Goal: Task Accomplishment & Management: Manage account settings

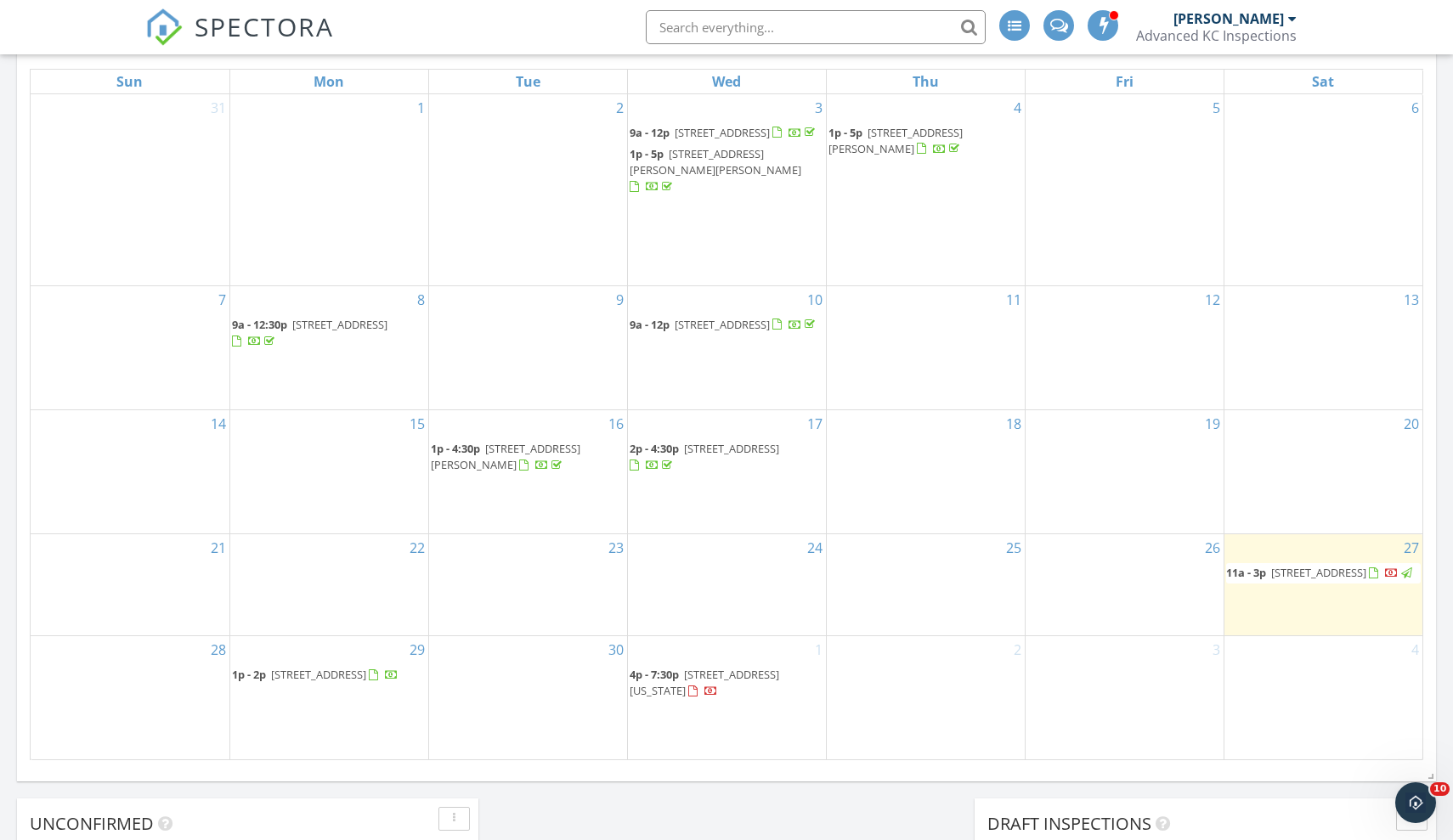
scroll to position [1548, 1454]
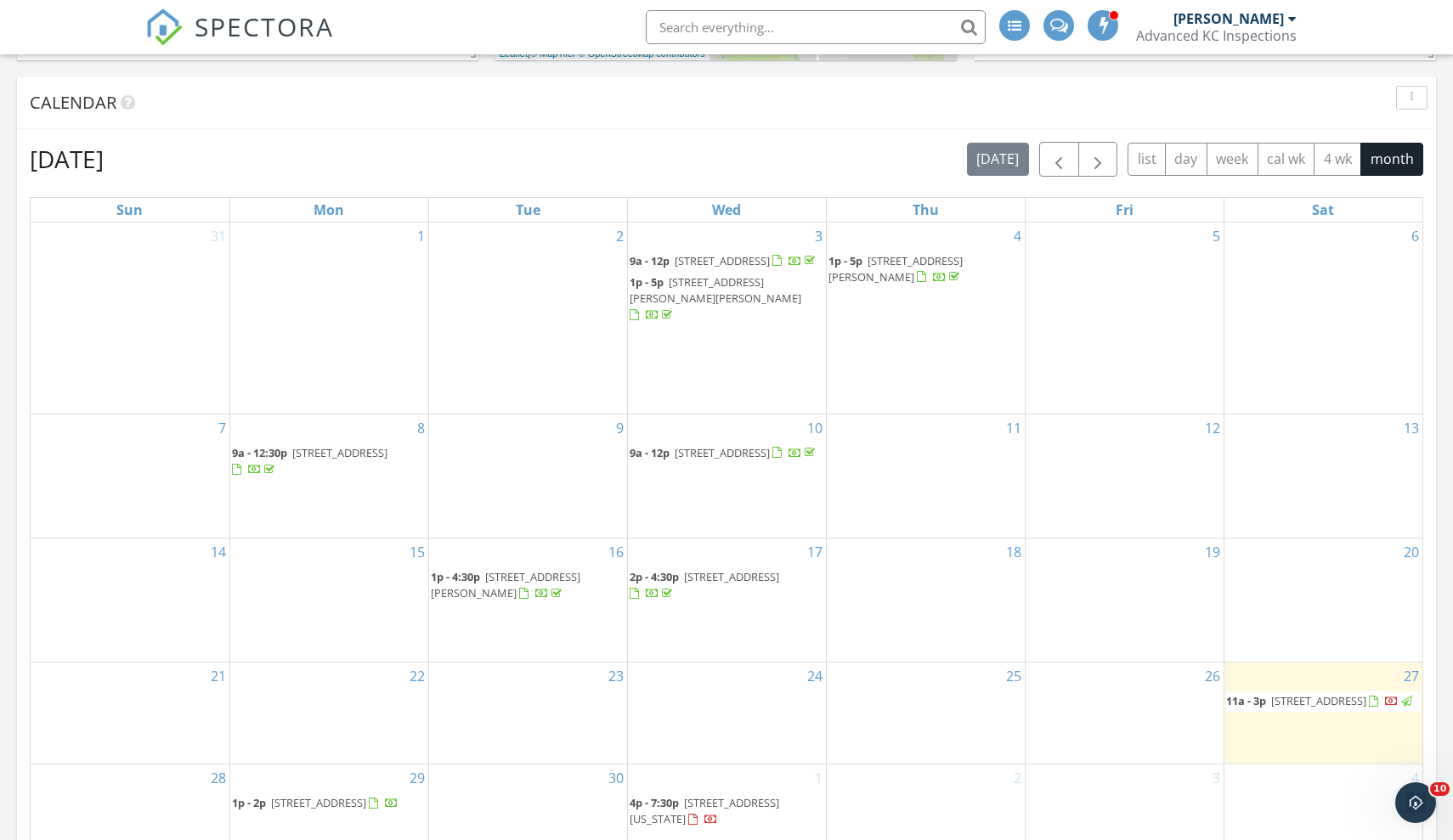
scroll to position [938, 0]
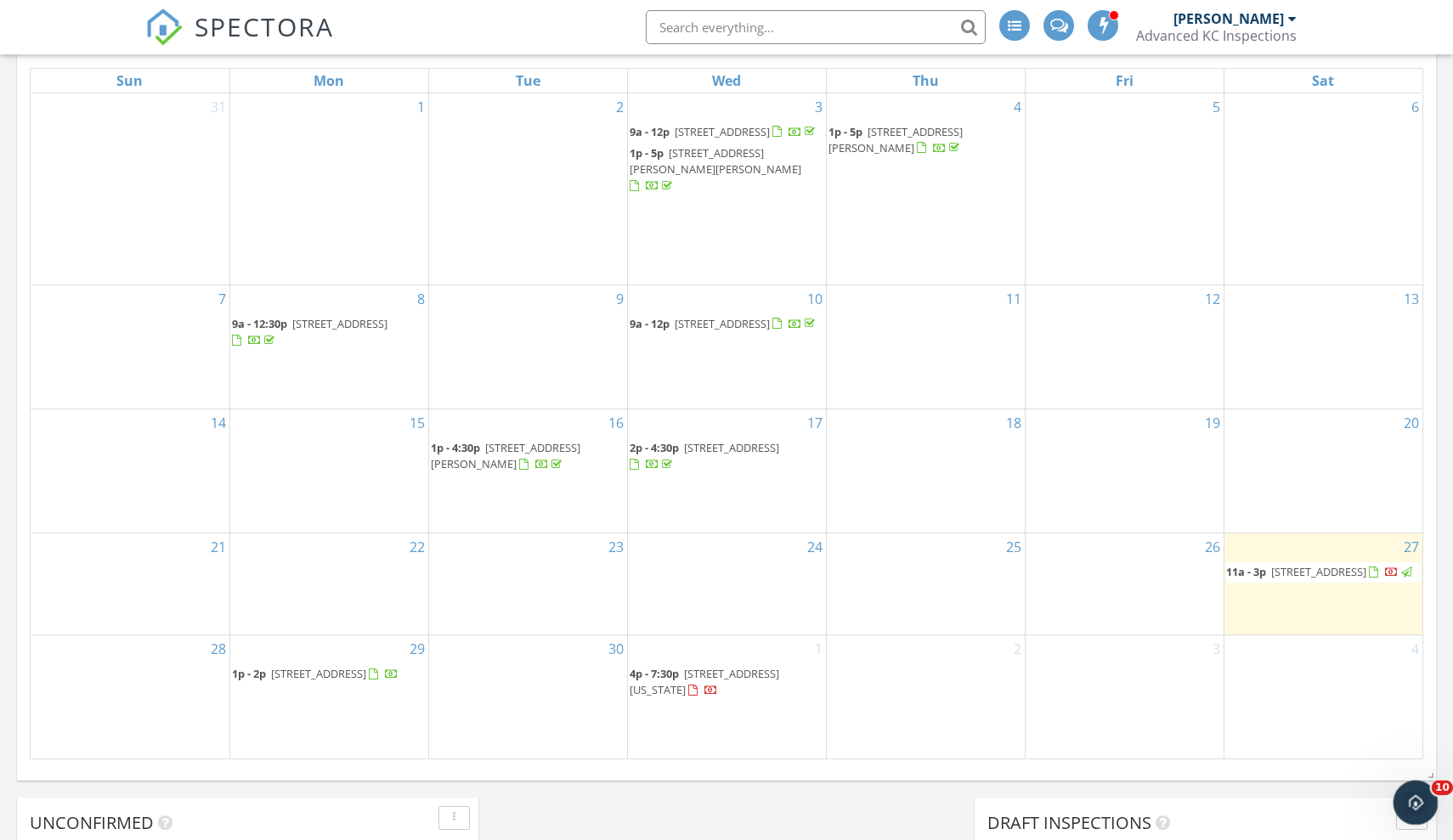
click at [1403, 792] on div "Open Intercom Messenger" at bounding box center [1413, 800] width 56 height 56
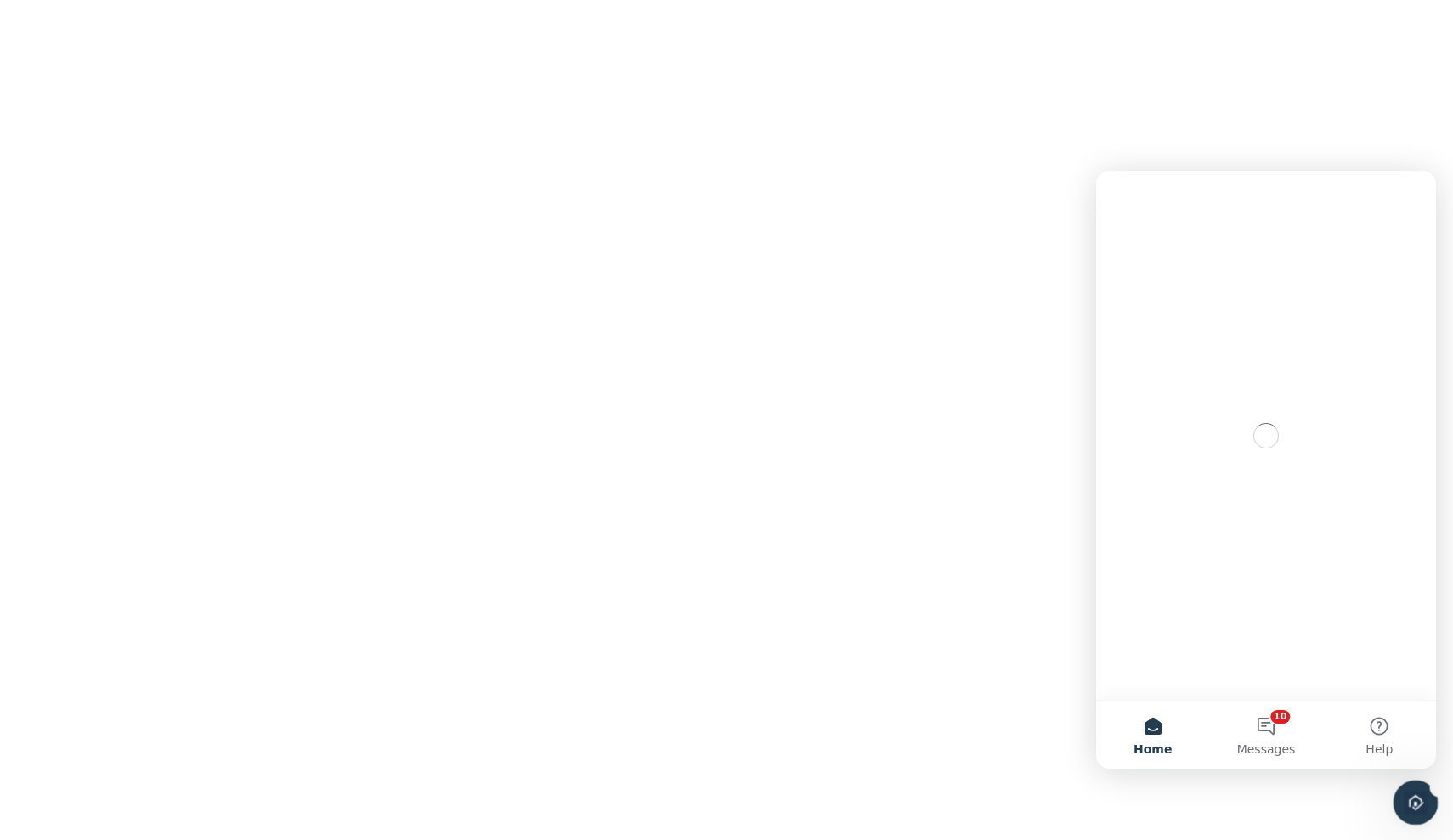
scroll to position [0, 0]
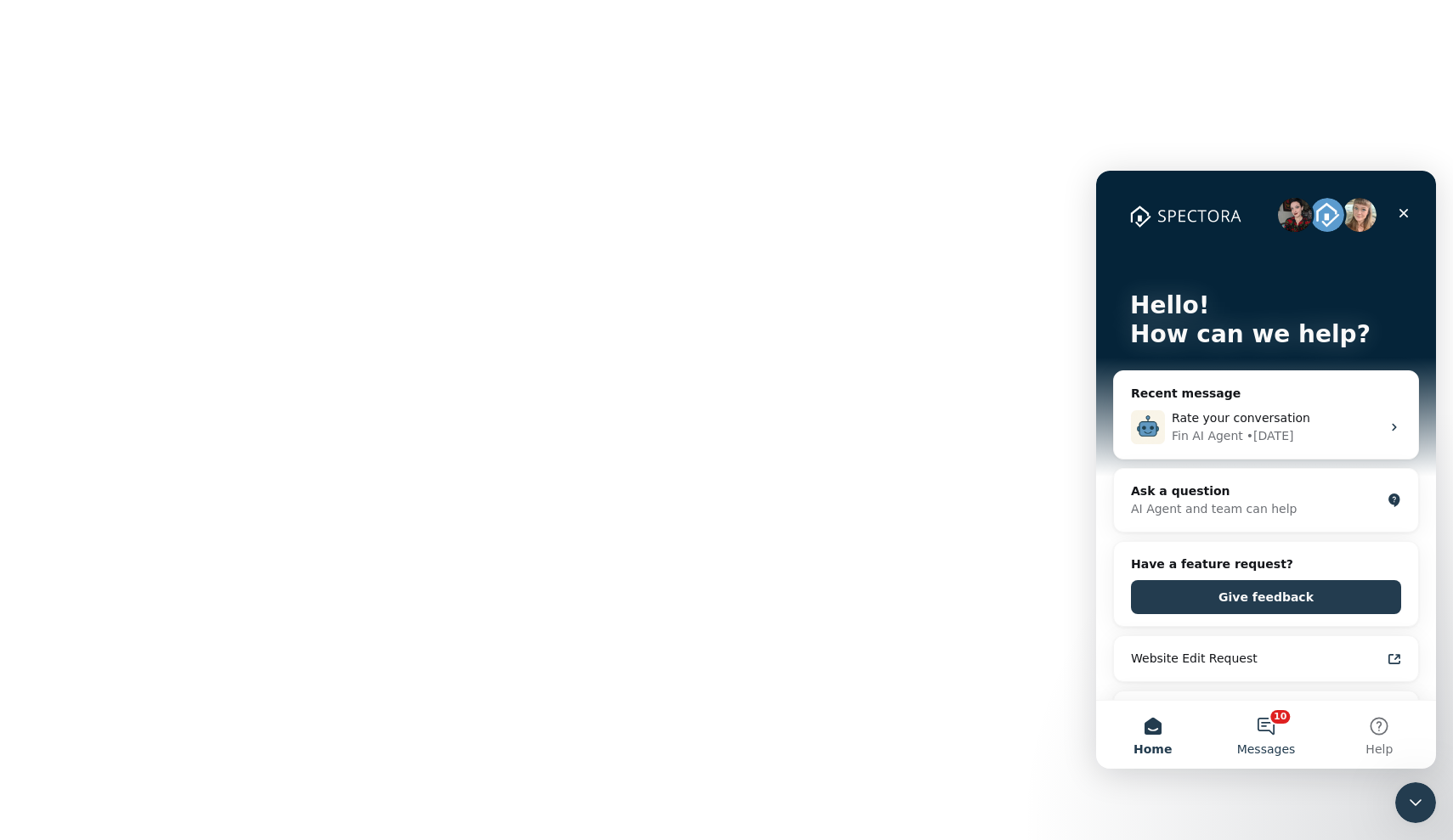
click at [1267, 719] on button "10 Messages" at bounding box center [1266, 735] width 113 height 68
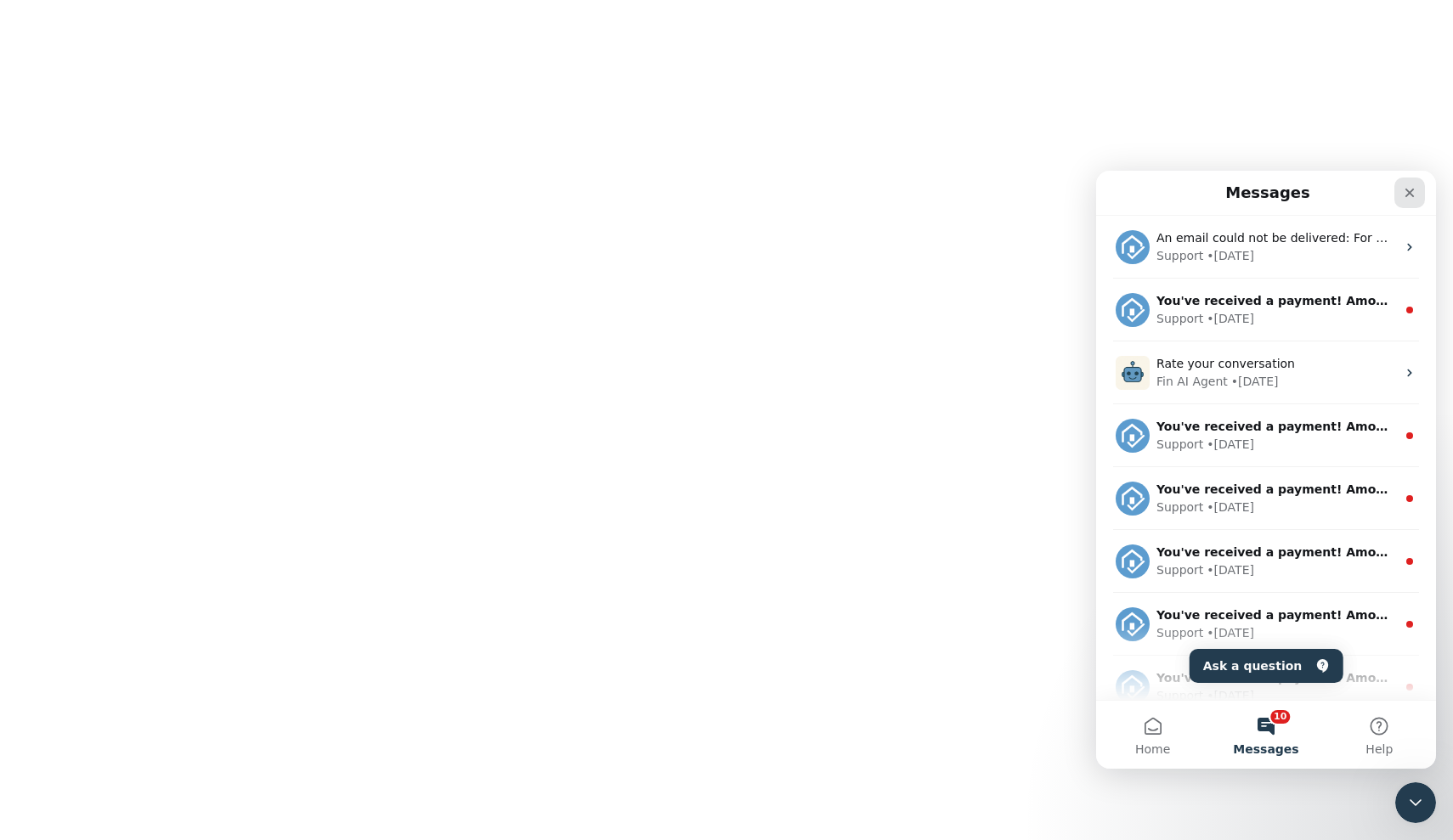
click at [1413, 195] on icon "Close" at bounding box center [1410, 194] width 9 height 9
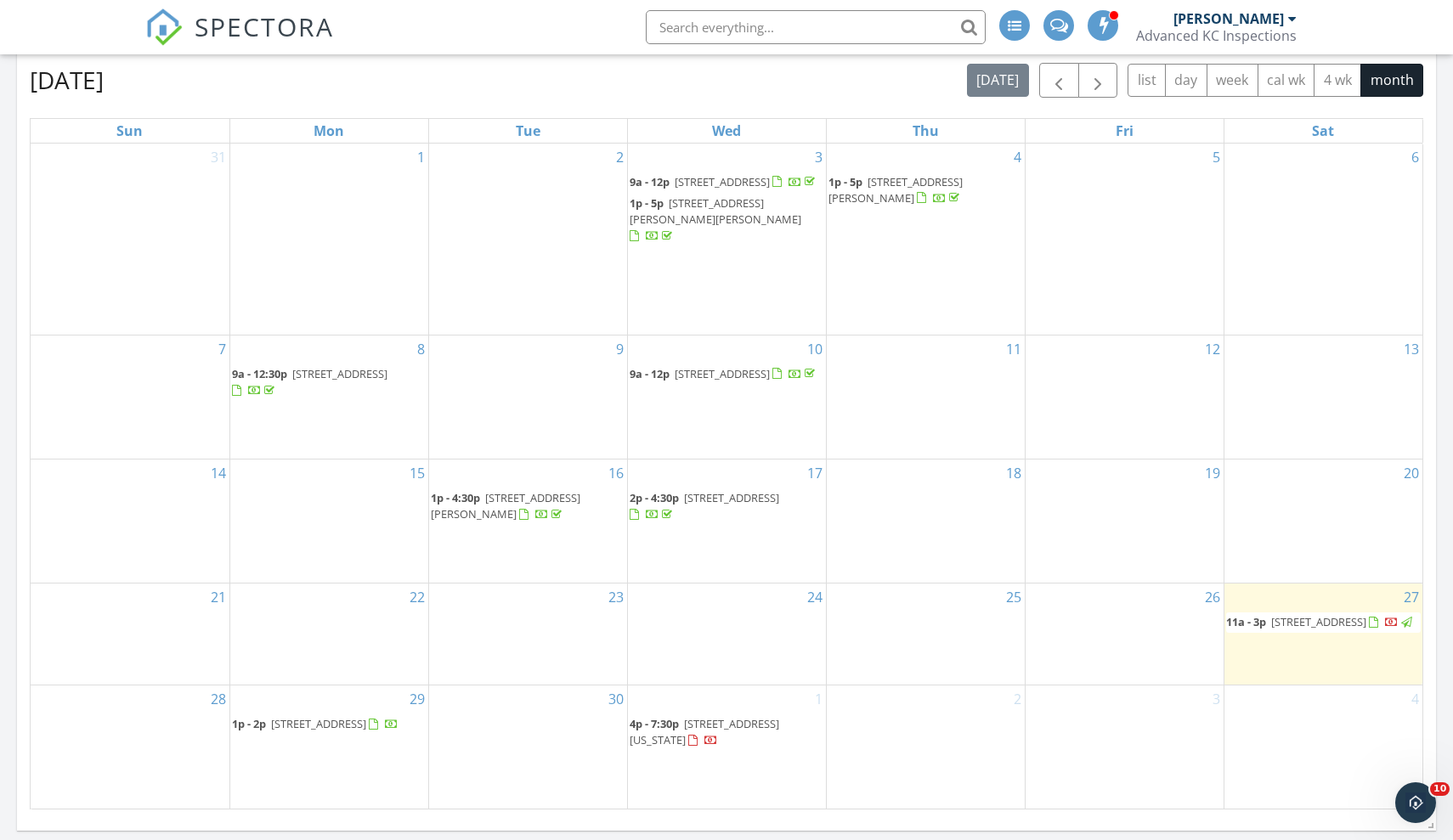
scroll to position [975, 0]
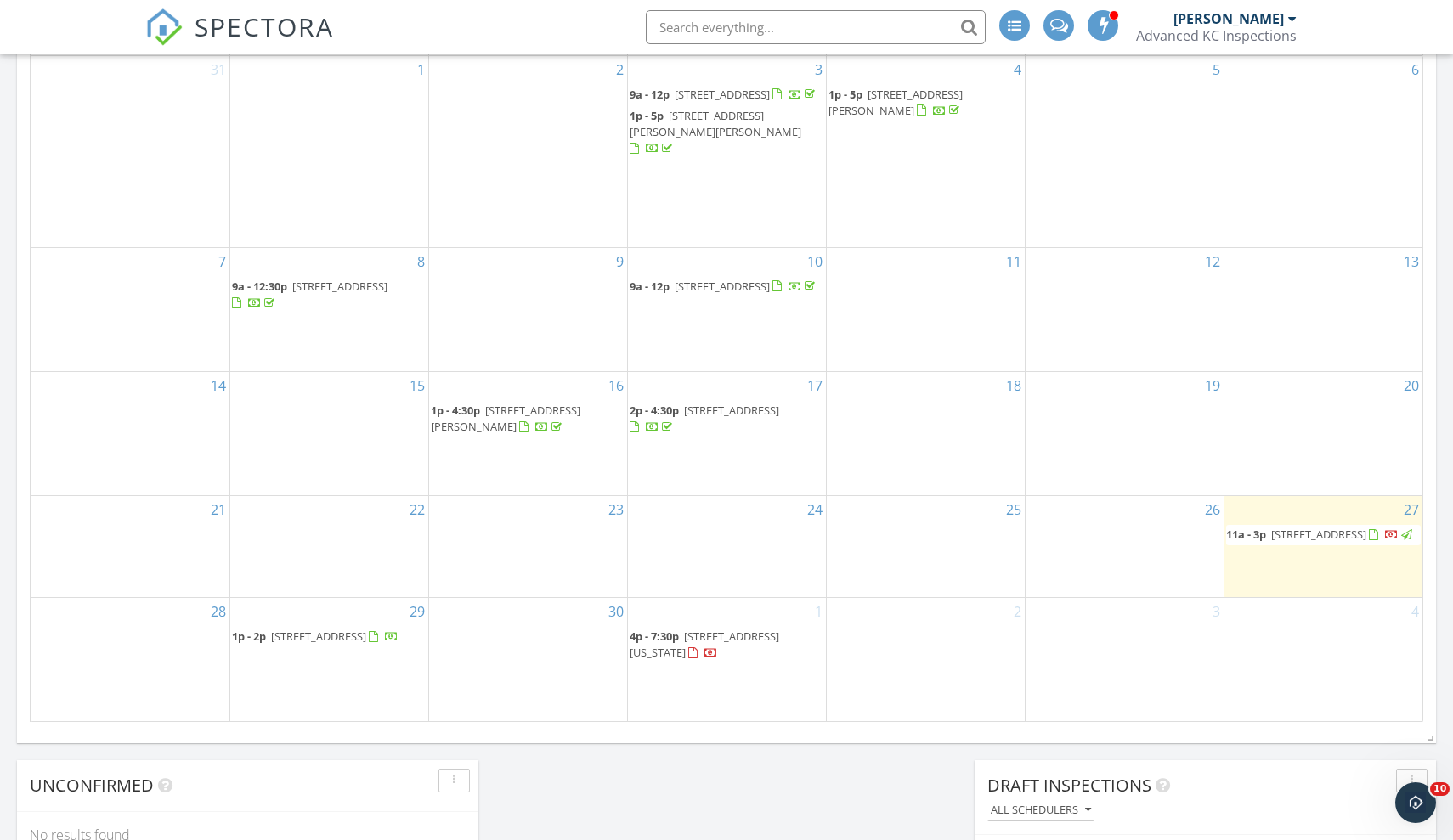
click at [763, 403] on span "13927 W 150th Ct, Olathe 66062" at bounding box center [732, 410] width 95 height 16
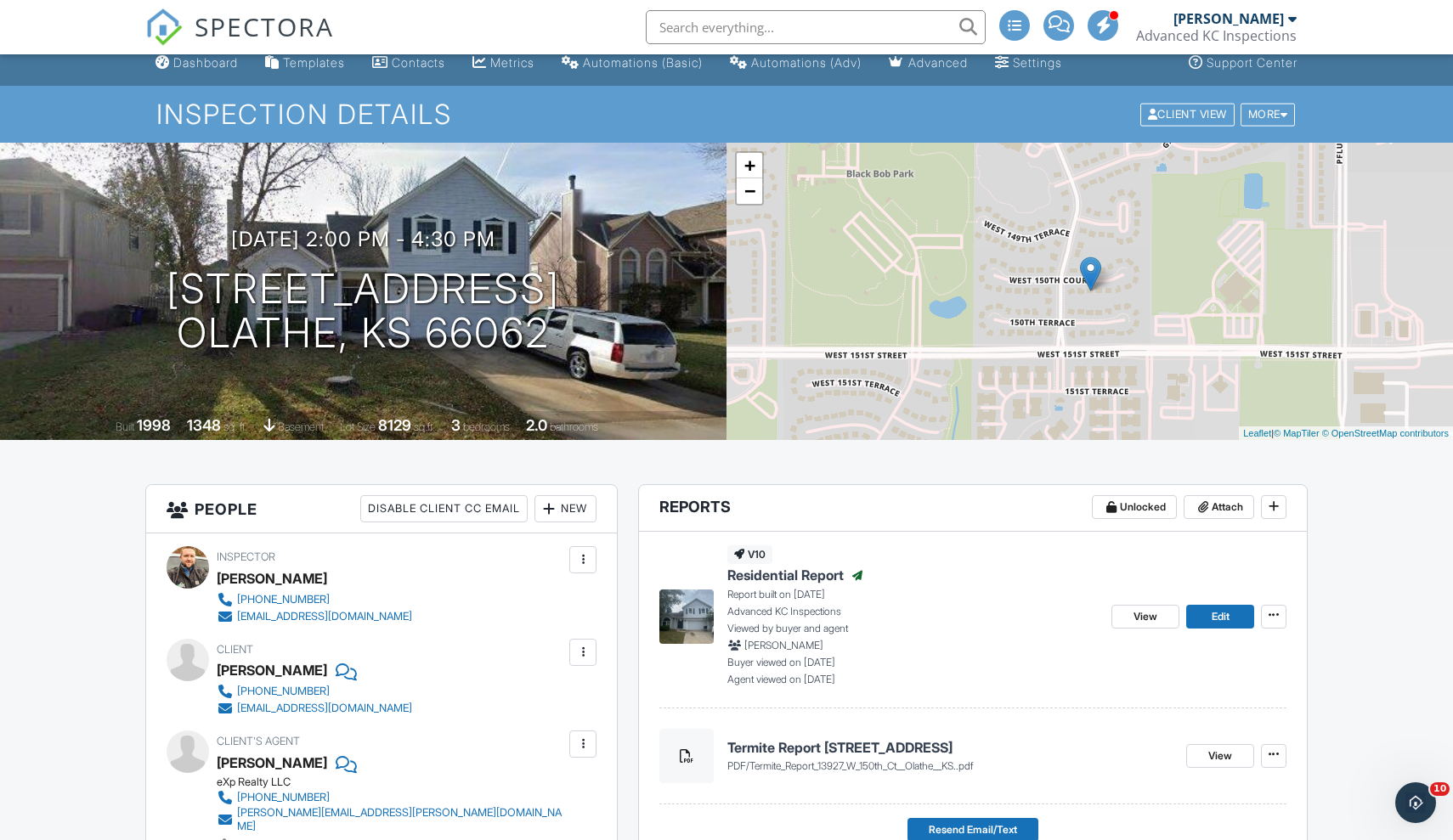
scroll to position [5, 0]
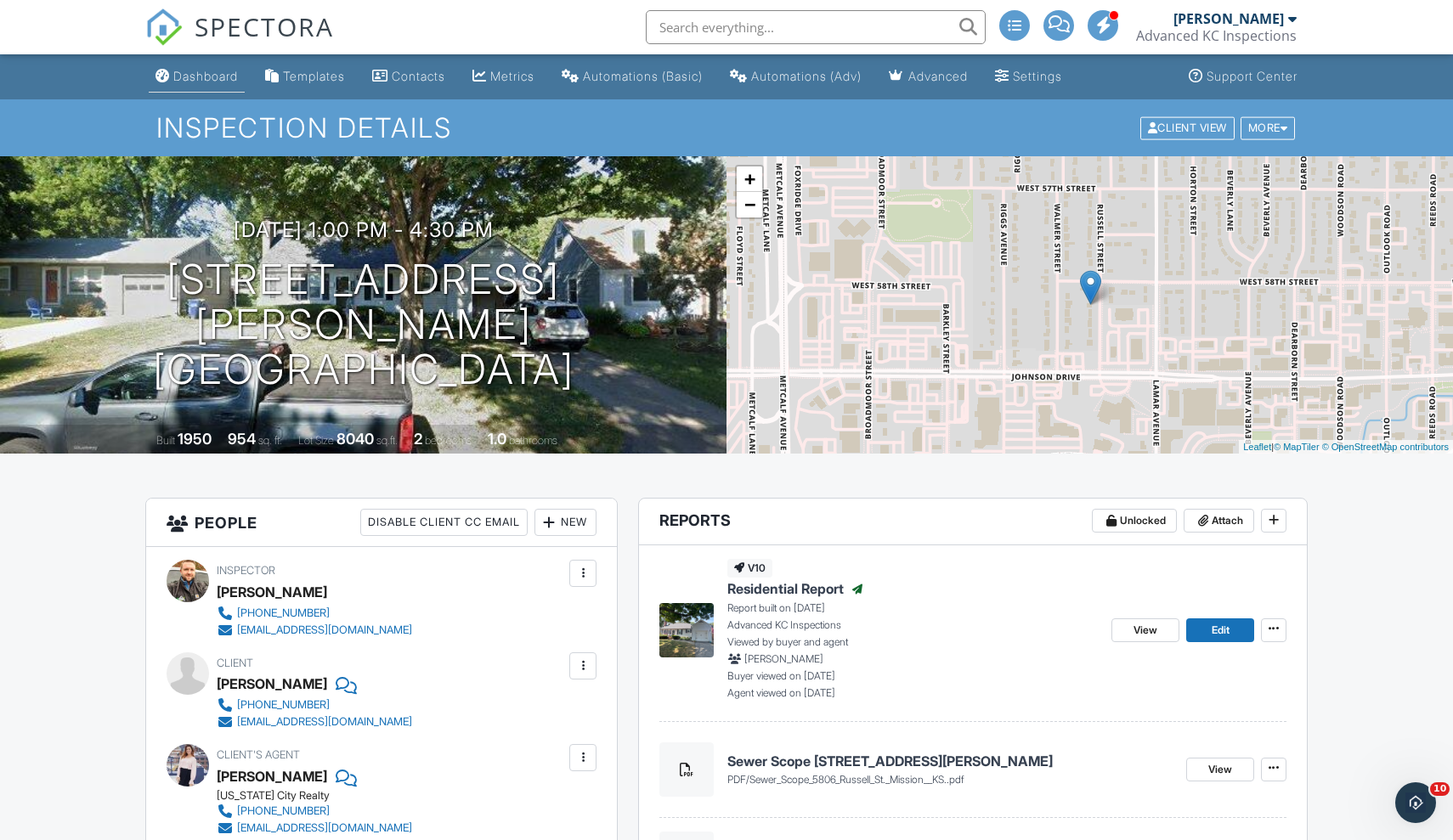
click at [219, 71] on div "Dashboard" at bounding box center [205, 76] width 65 height 15
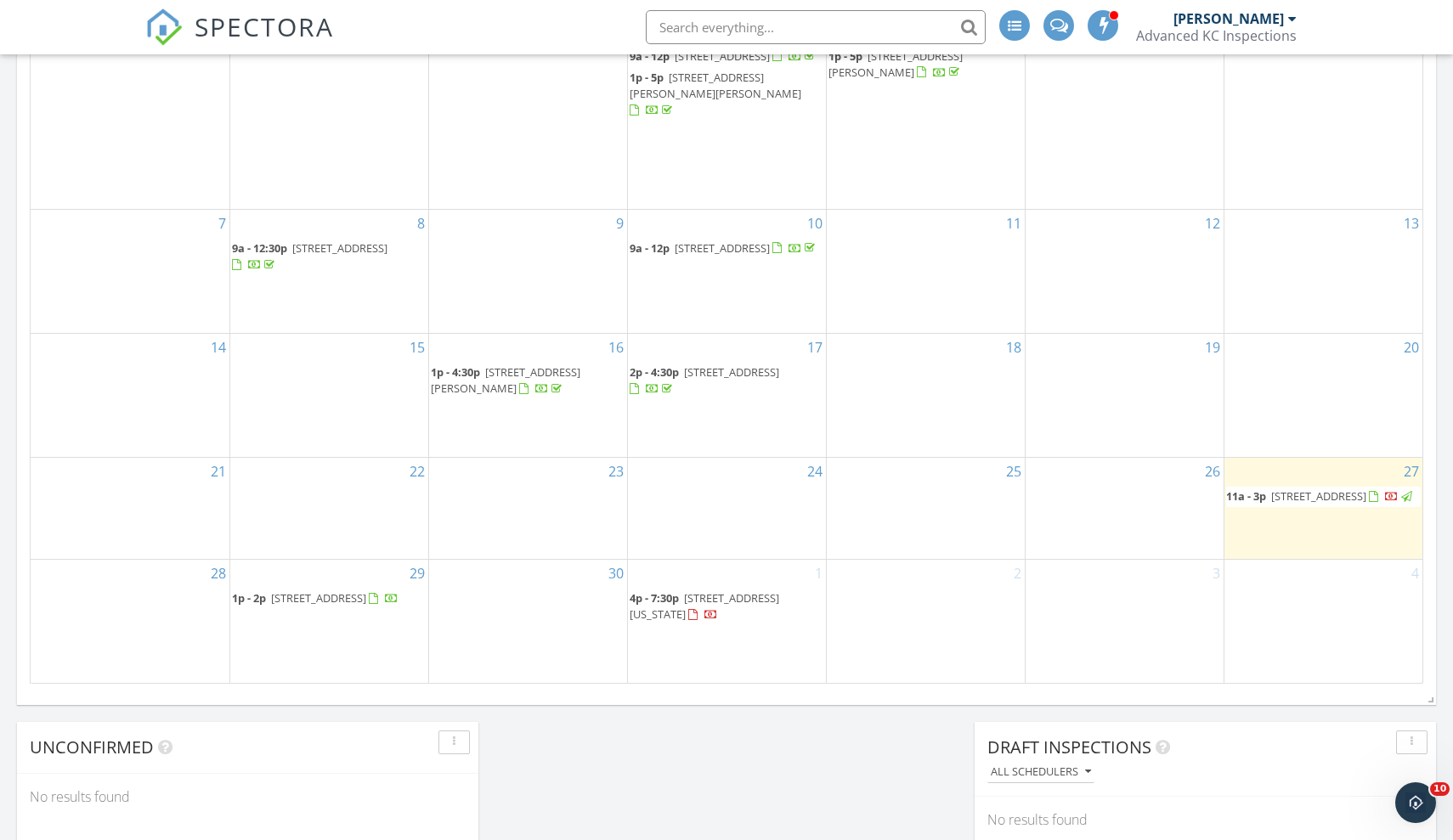
scroll to position [1017, 0]
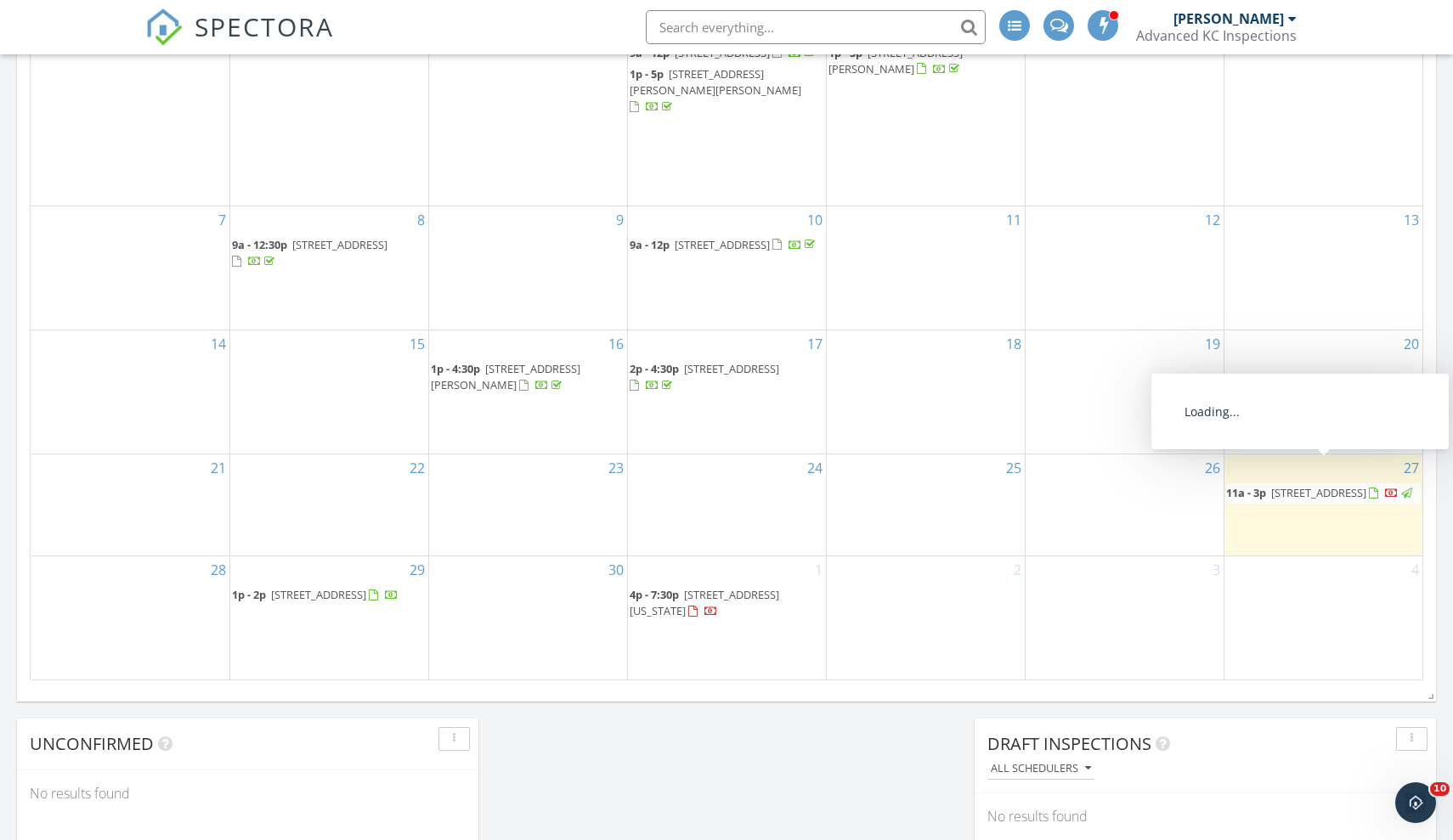
click at [1289, 485] on span "[STREET_ADDRESS]" at bounding box center [1319, 492] width 95 height 16
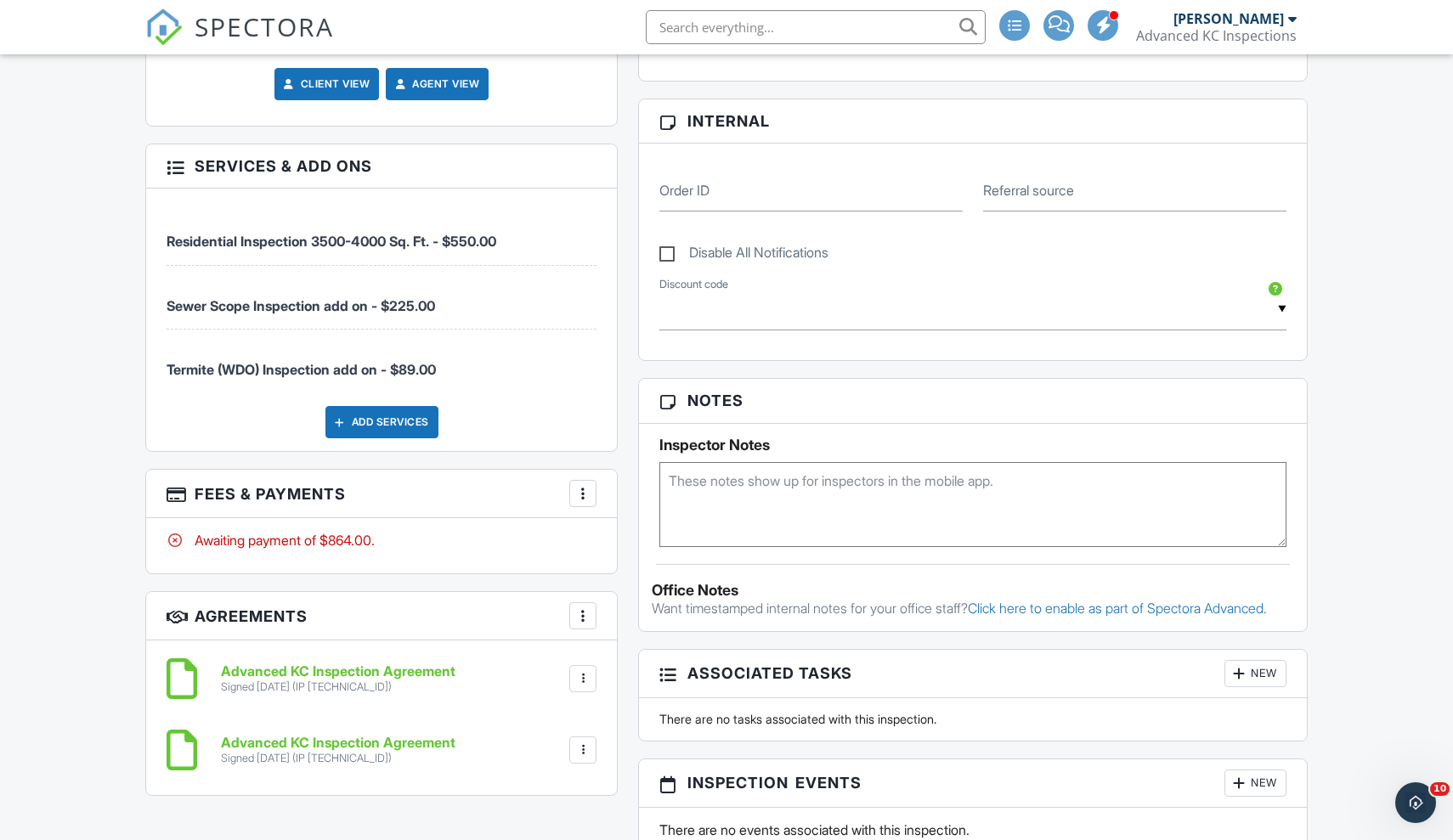
scroll to position [826, 0]
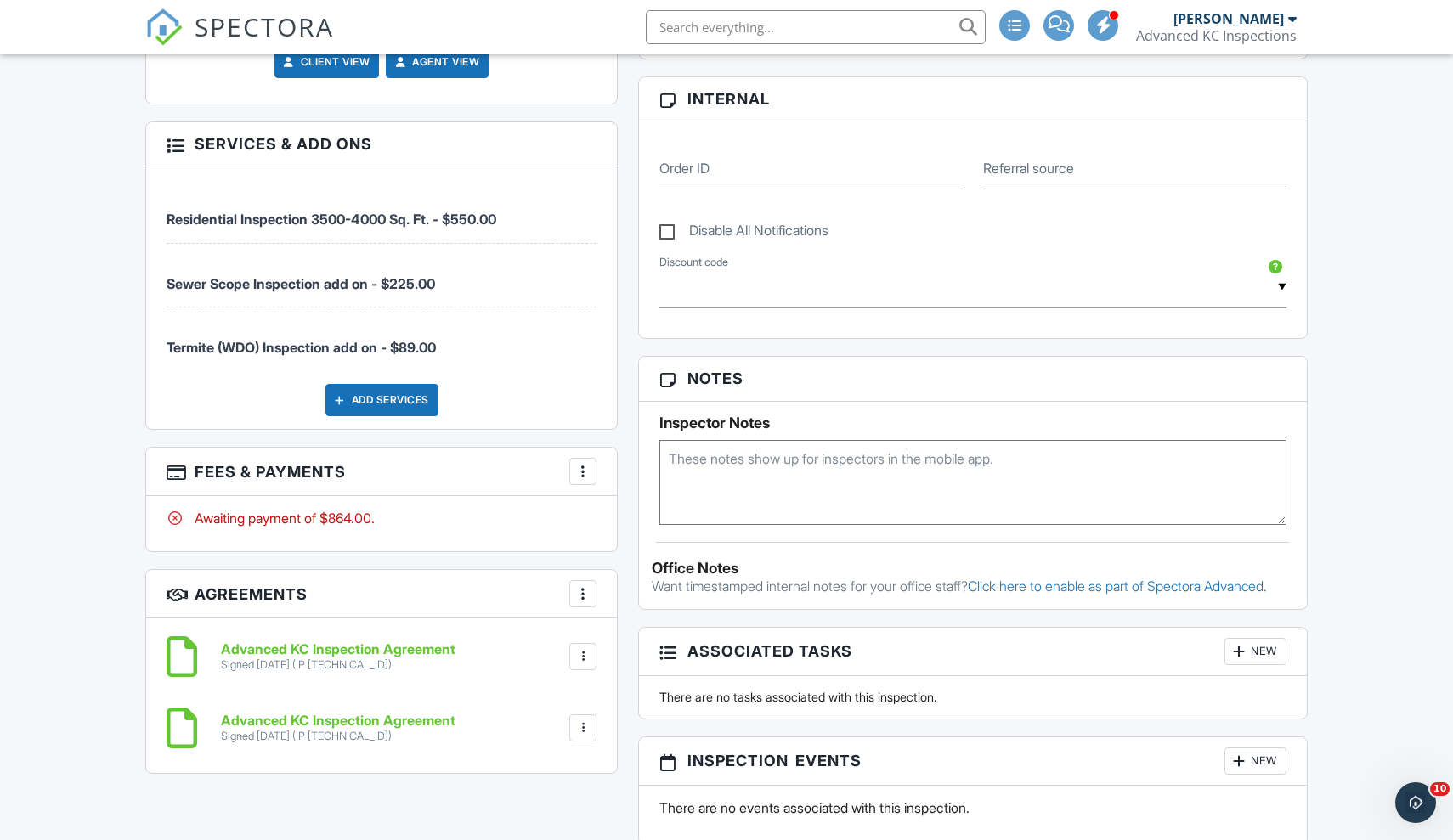
click at [582, 472] on div at bounding box center [583, 471] width 17 height 17
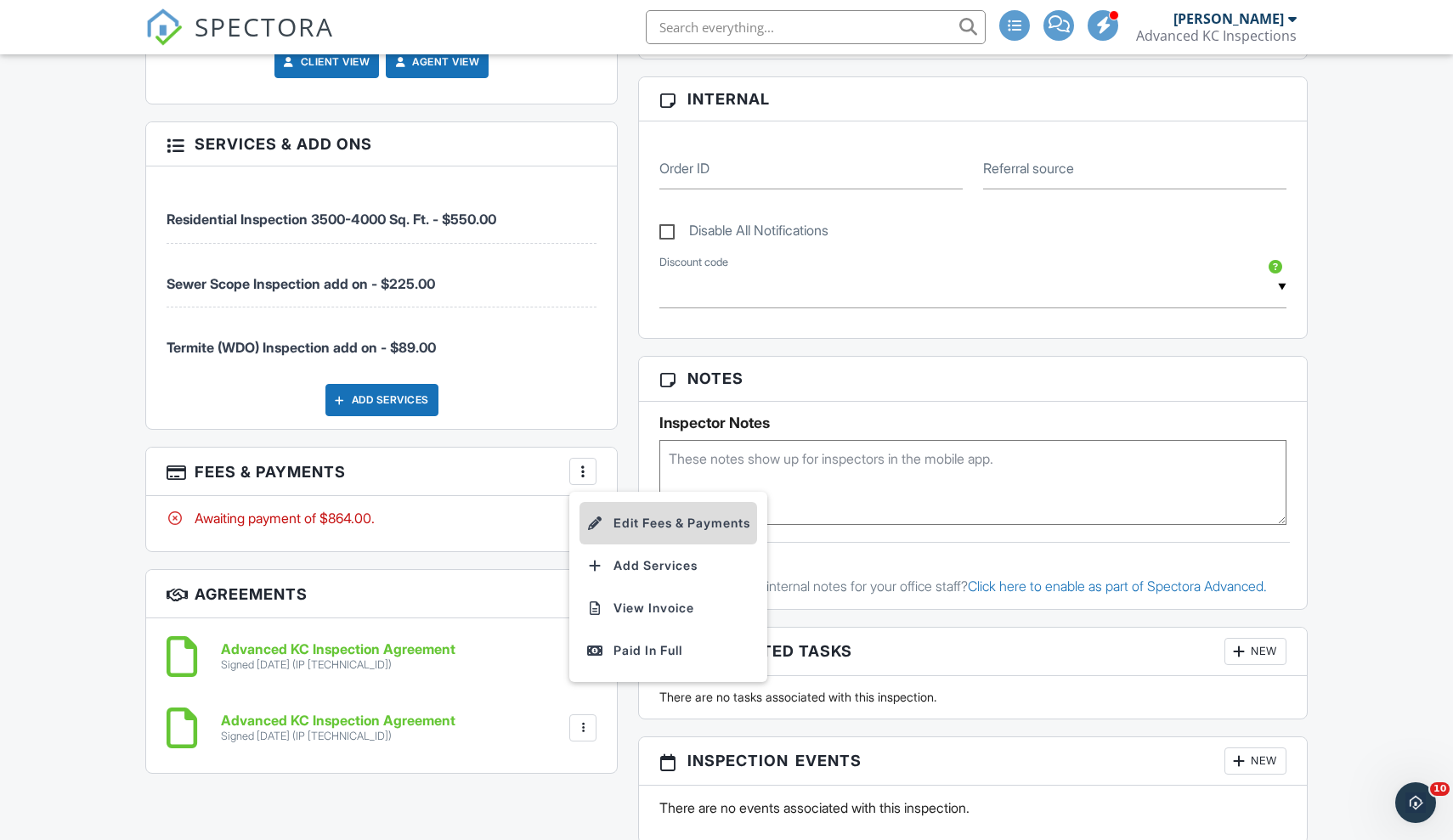
click at [644, 515] on li "Edit Fees & Payments" at bounding box center [669, 523] width 177 height 43
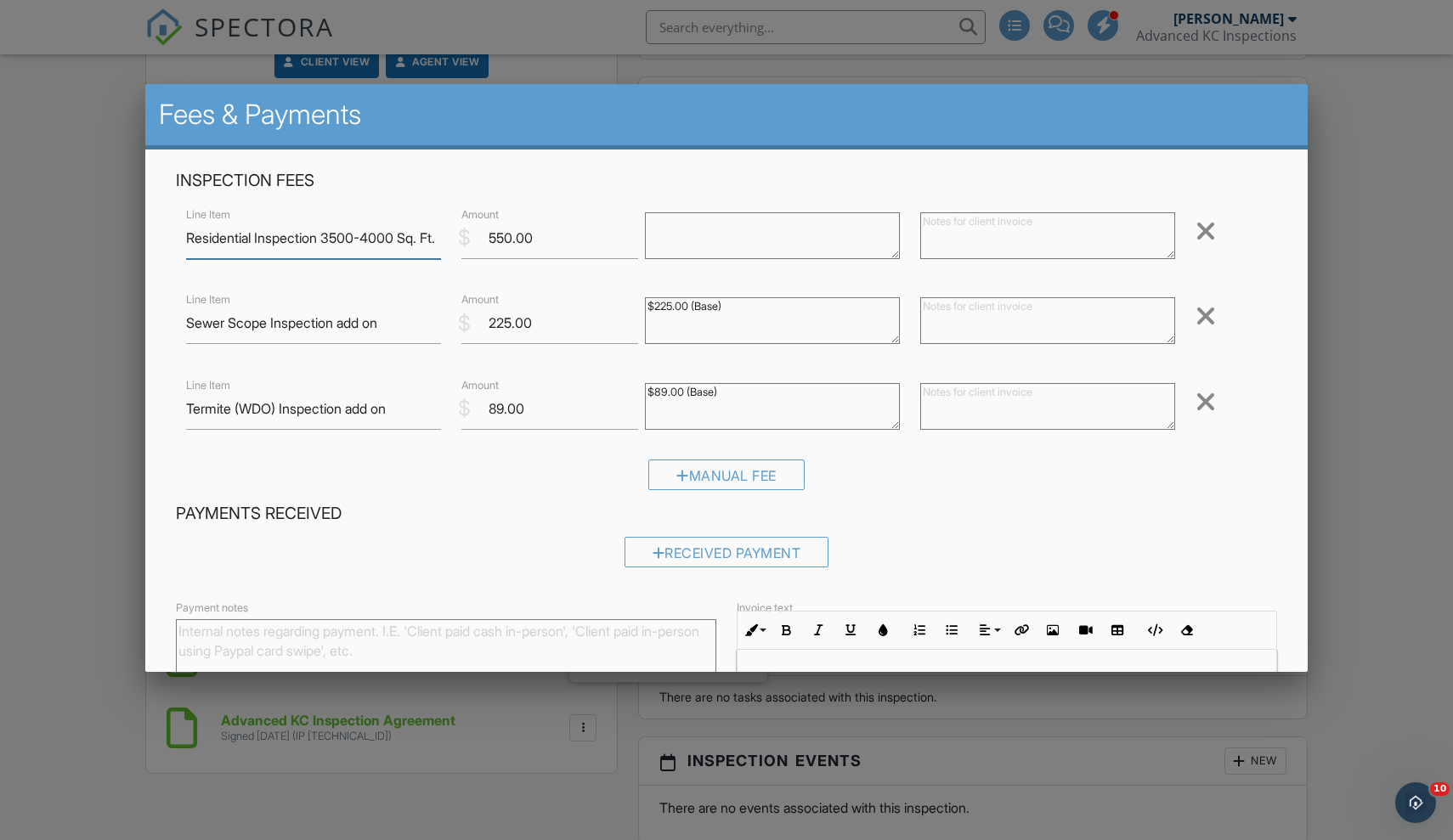
scroll to position [0, 0]
click at [1420, 403] on div at bounding box center [726, 440] width 1453 height 1050
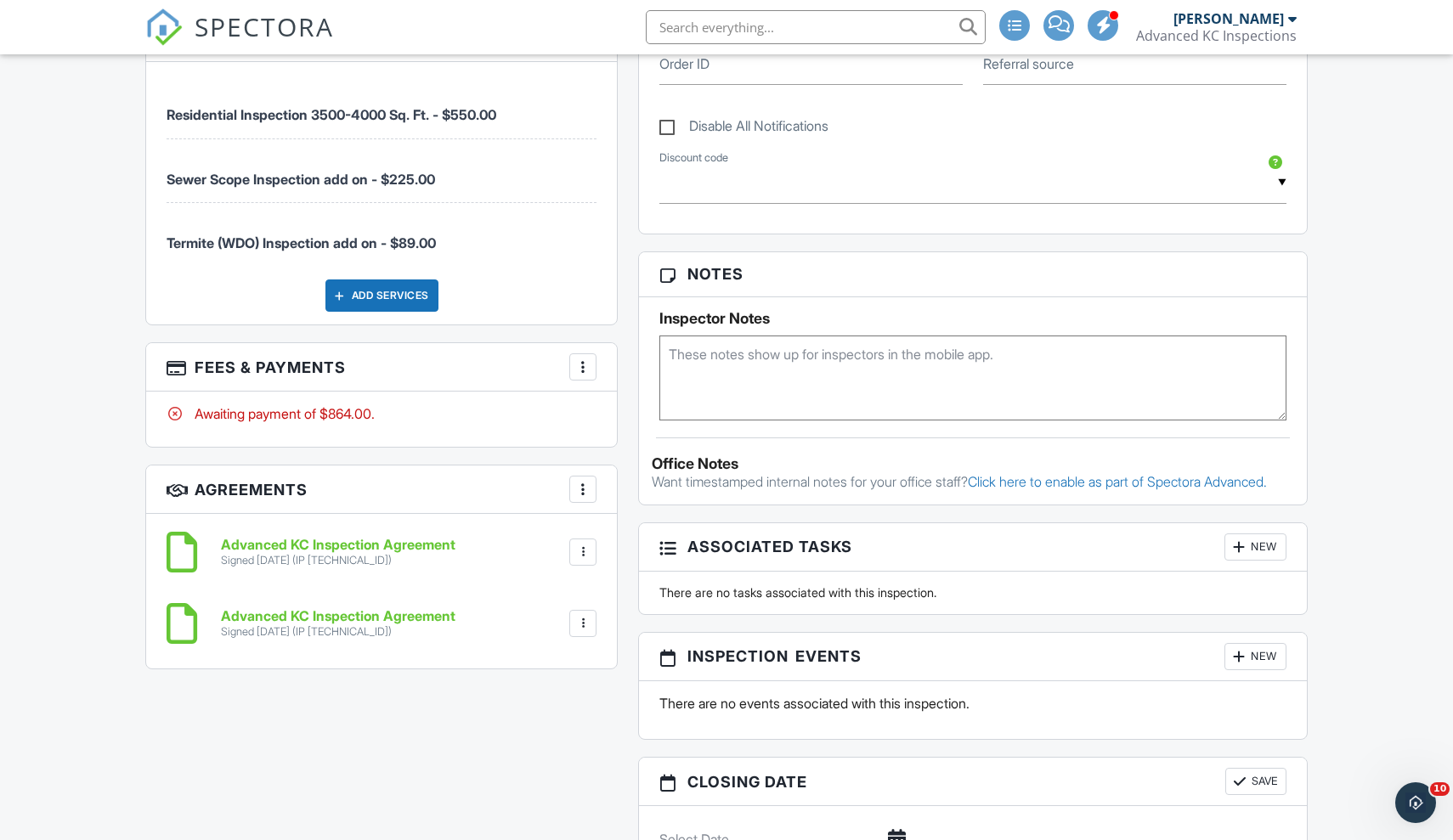
scroll to position [1053, 0]
